Goal: Task Accomplishment & Management: Use online tool/utility

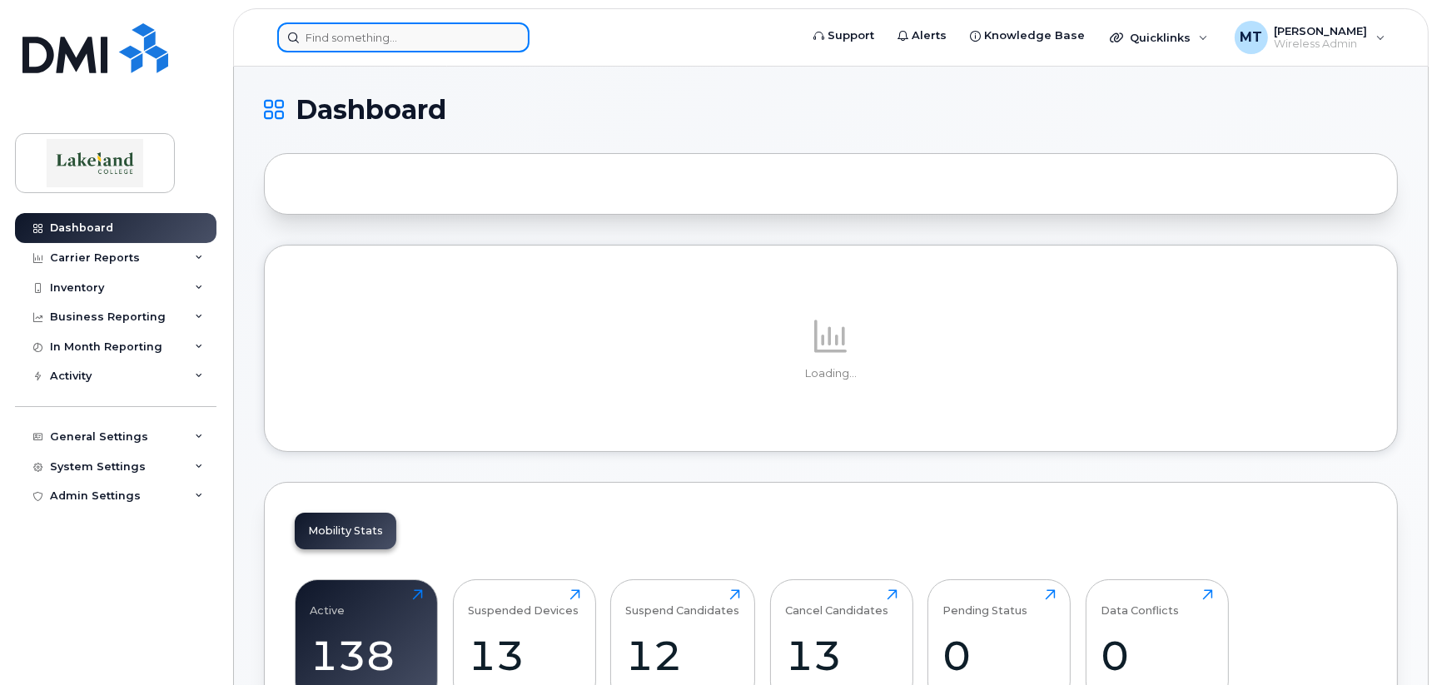
click at [425, 37] on input at bounding box center [403, 37] width 252 height 30
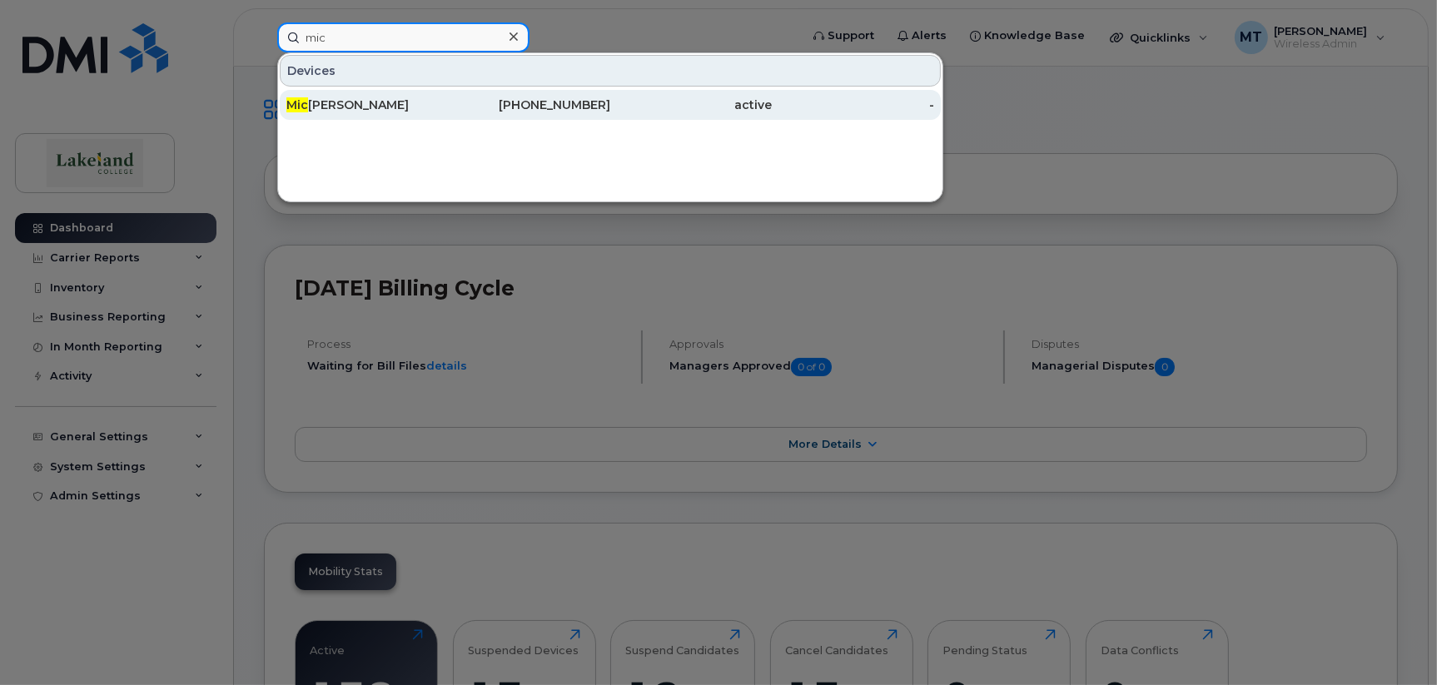
type input "mic"
click at [400, 104] on div "[PERSON_NAME]" at bounding box center [367, 105] width 162 height 17
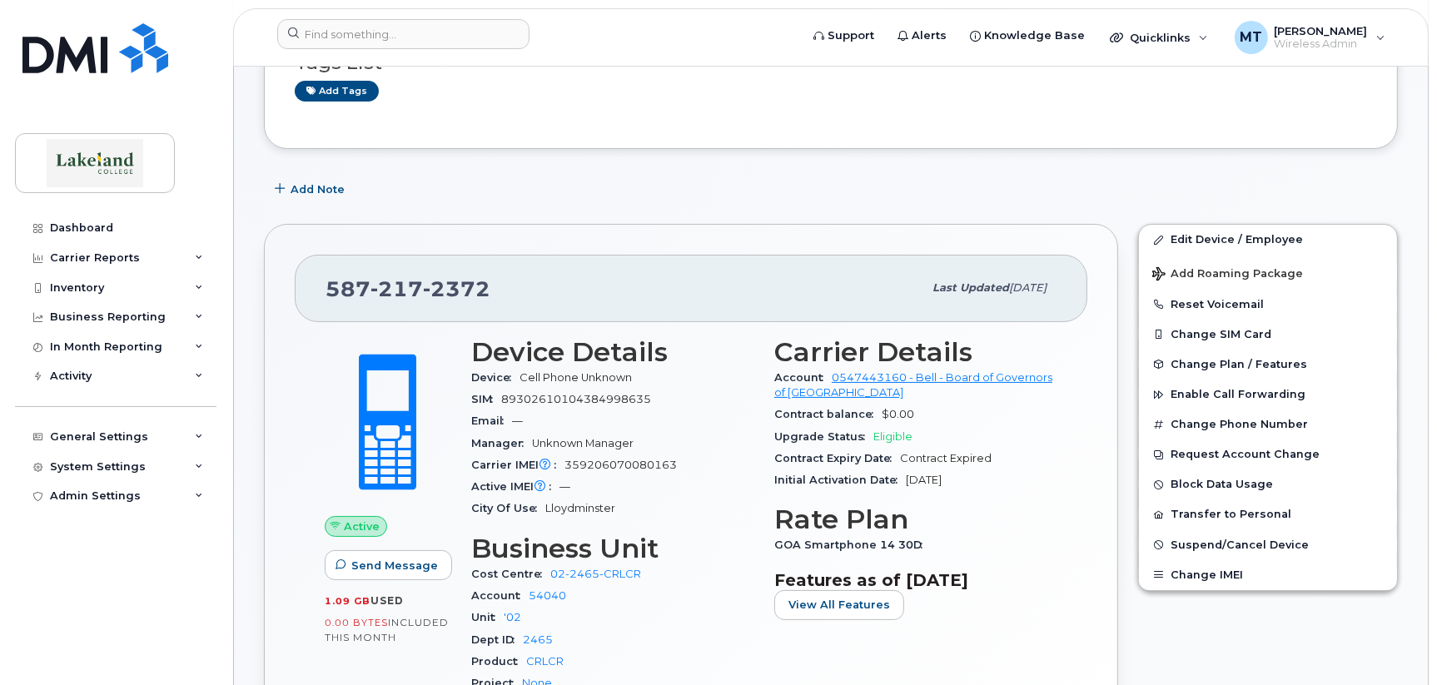
scroll to position [249, 0]
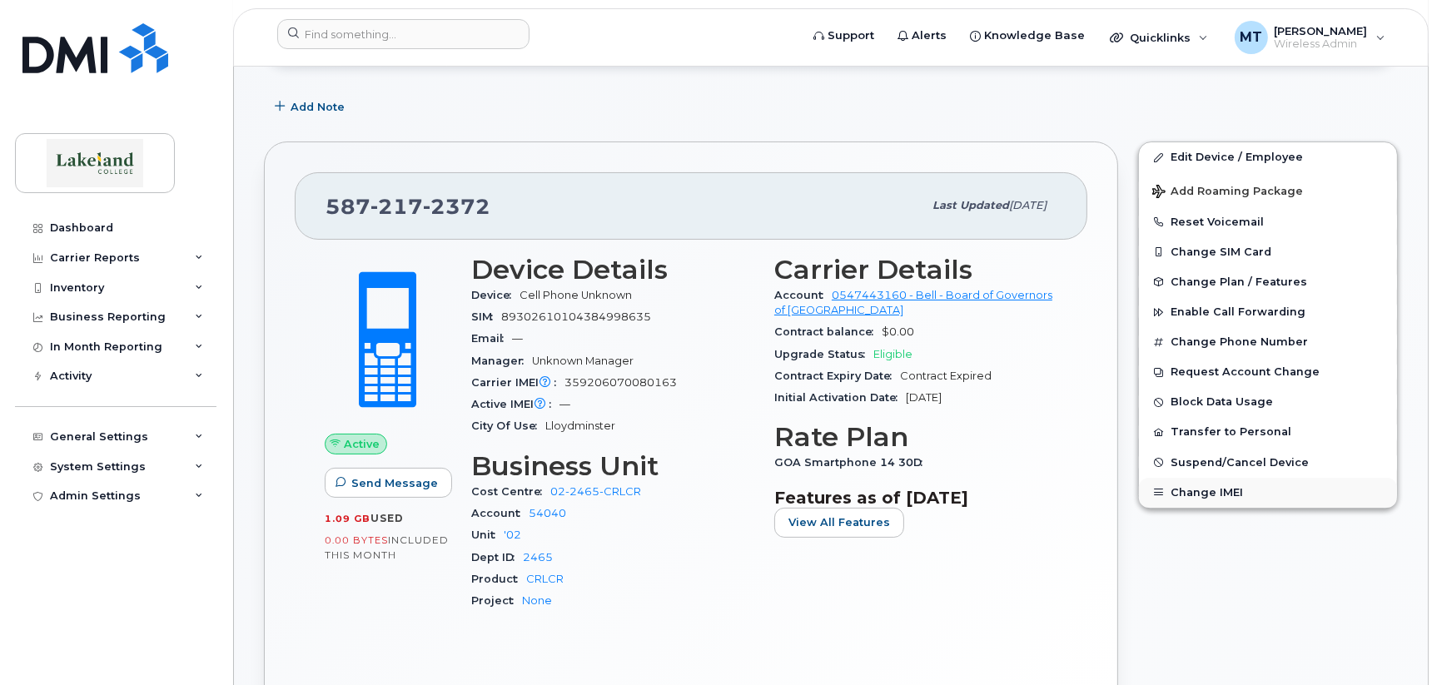
click at [1197, 490] on button "Change IMEI" at bounding box center [1268, 493] width 258 height 30
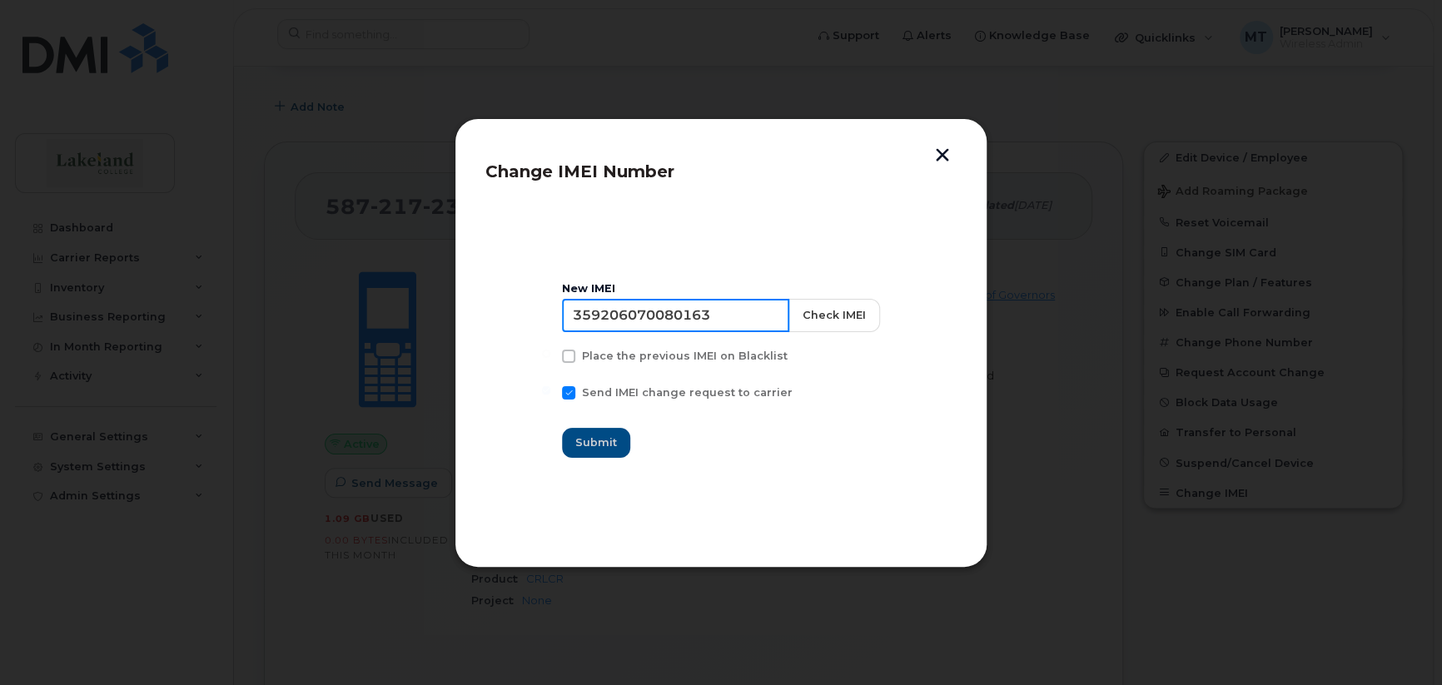
click at [583, 311] on input "359206070080163" at bounding box center [675, 315] width 227 height 33
paste input "138889 974889 5"
type input "35 138889 974889 5"
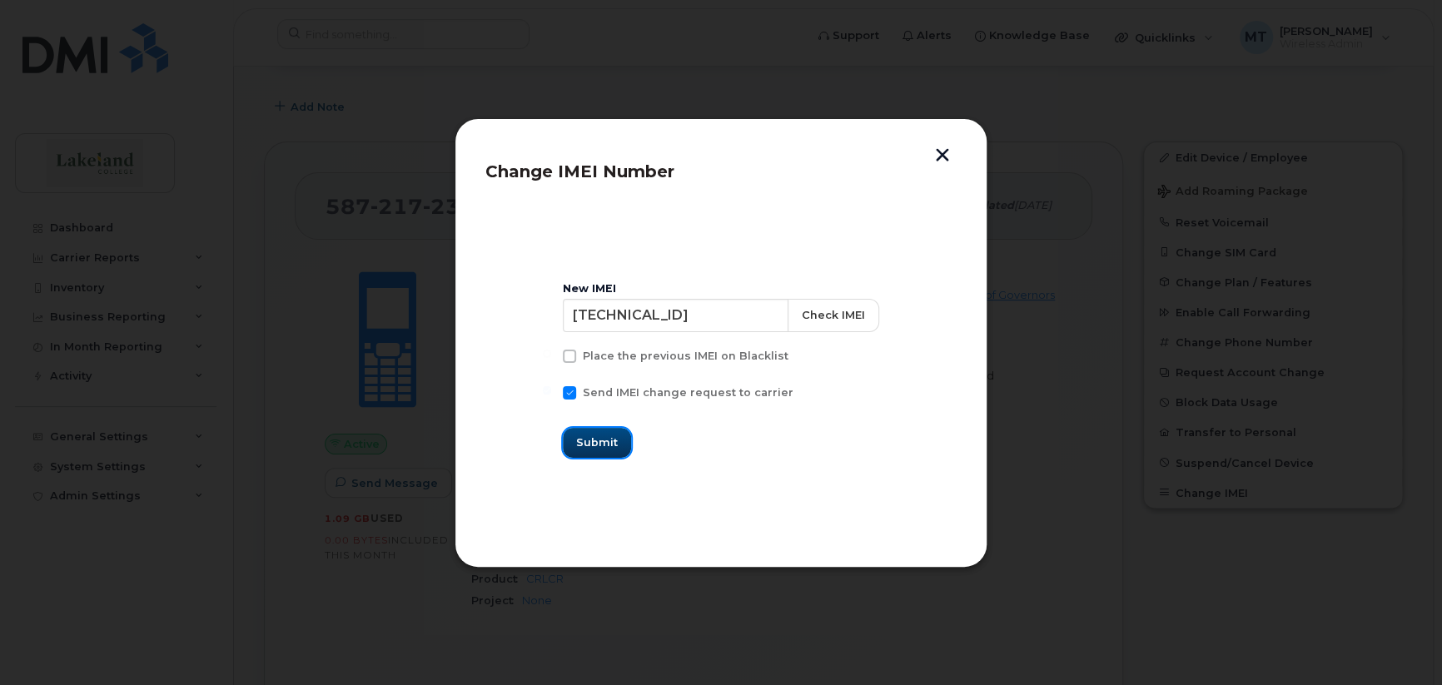
click at [598, 445] on span "Submit" at bounding box center [597, 443] width 42 height 16
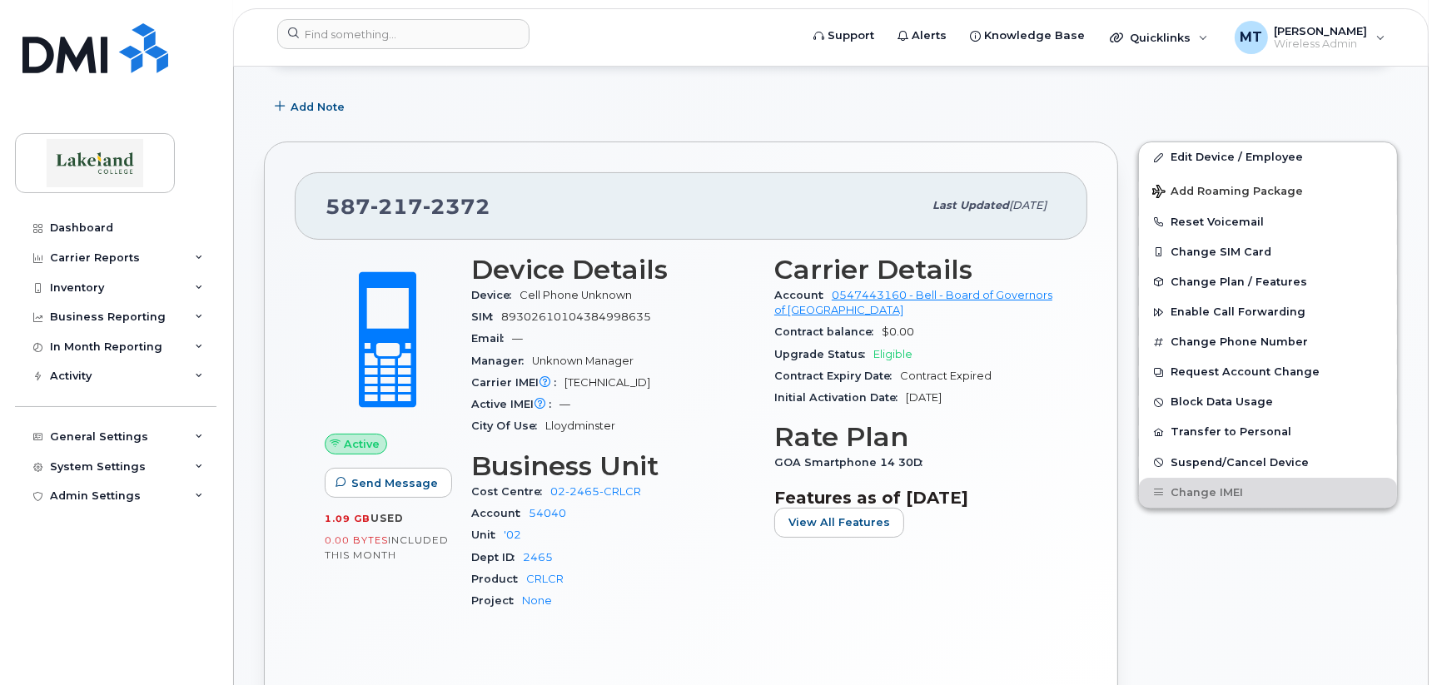
scroll to position [665, 0]
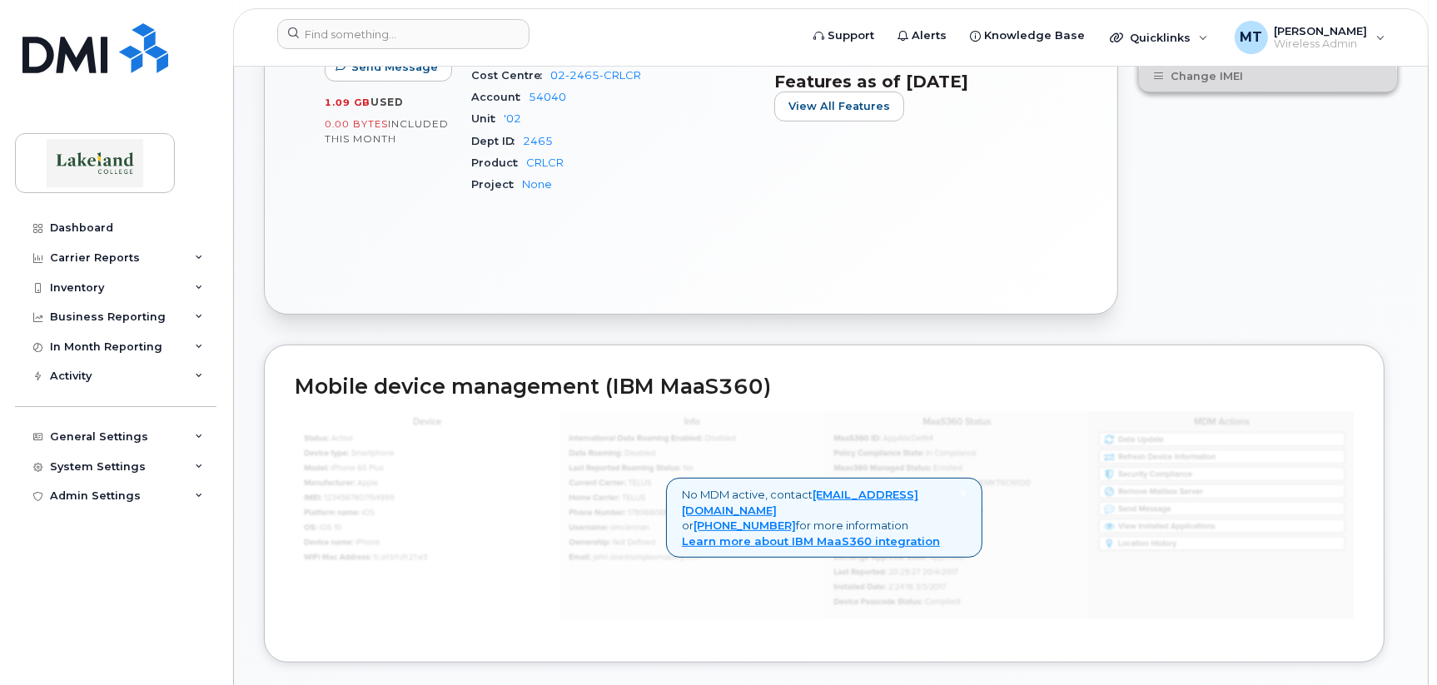
click at [440, 631] on div "Mobile device management (IBM MaaS360) × No MDM active, contact helpdesk@simple…" at bounding box center [824, 504] width 1120 height 318
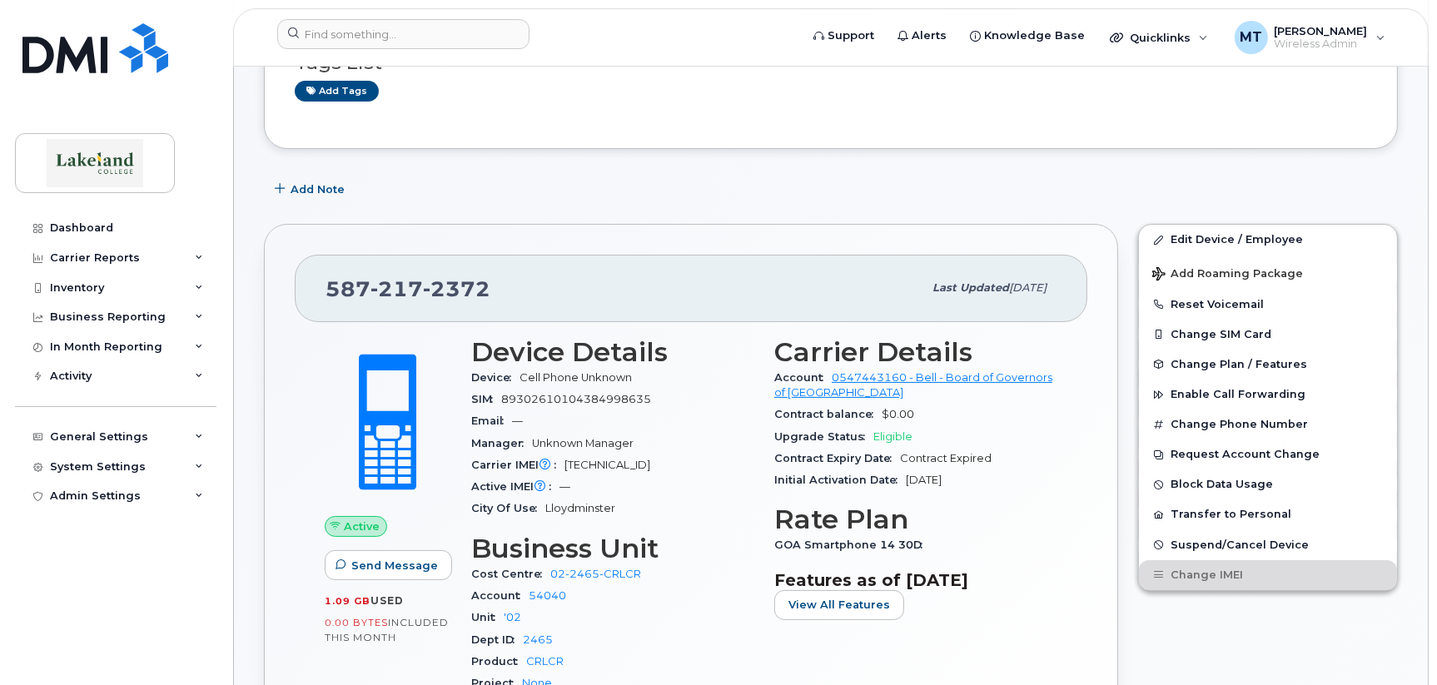
scroll to position [0, 0]
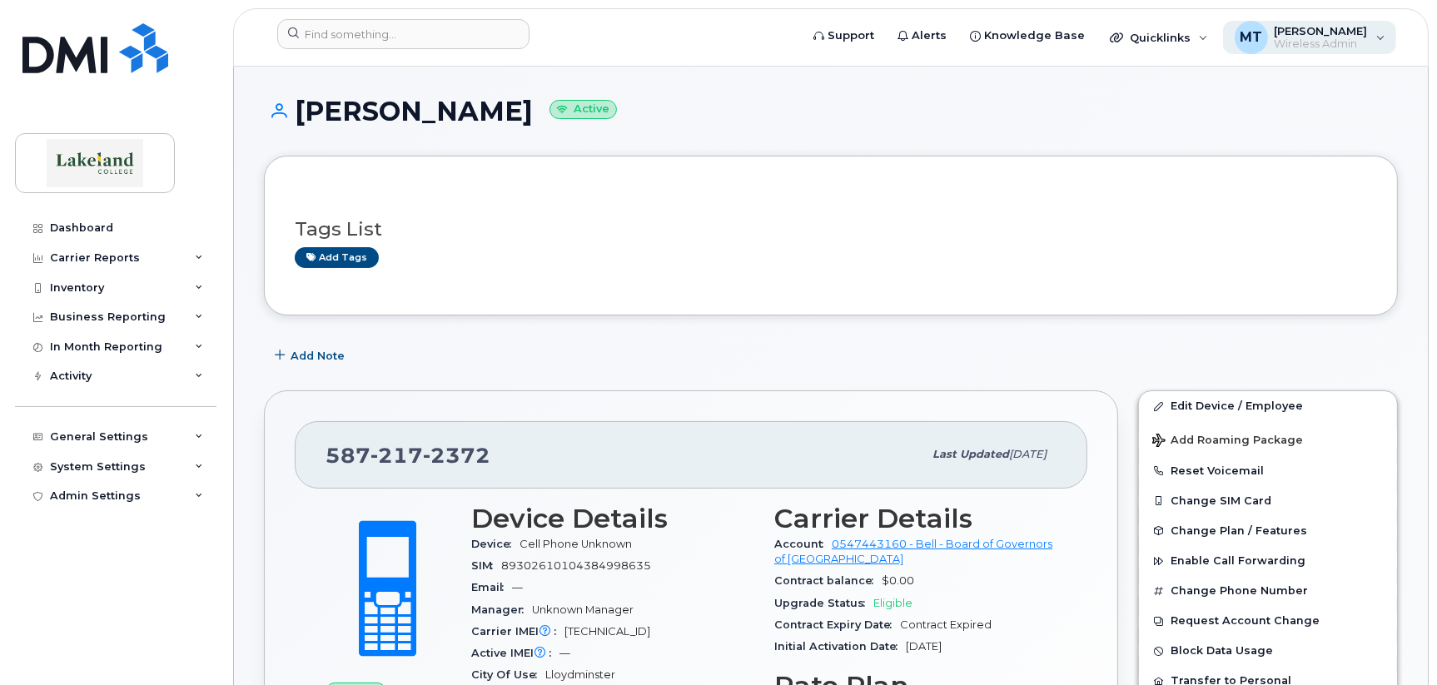
click at [1296, 27] on span "[PERSON_NAME]" at bounding box center [1321, 30] width 93 height 13
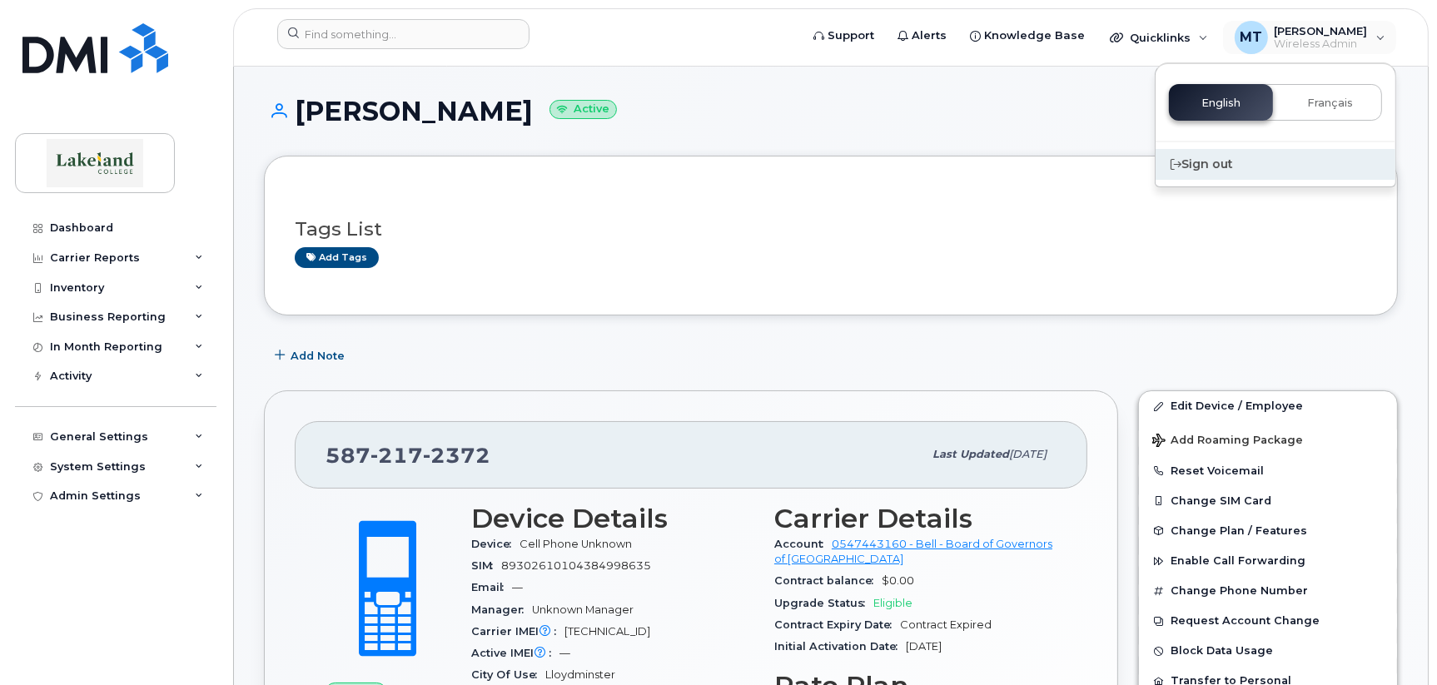
click at [1214, 161] on div "Sign out" at bounding box center [1275, 164] width 240 height 31
